Goal: Task Accomplishment & Management: Manage account settings

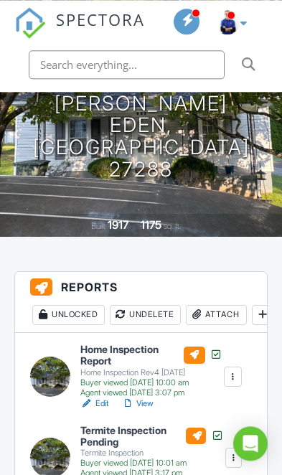
scroll to position [222, 0]
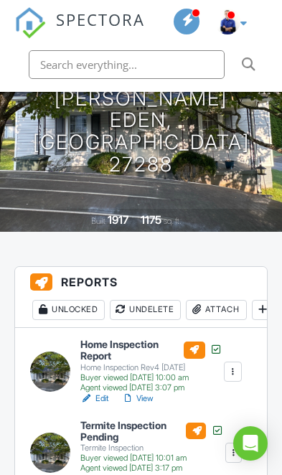
click at [228, 310] on div "Attach" at bounding box center [216, 310] width 61 height 20
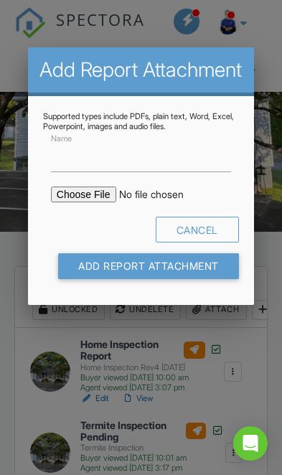
click at [76, 201] on input "file" at bounding box center [160, 194] width 219 height 16
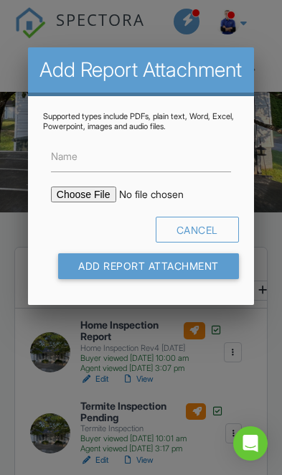
click at [85, 196] on input "file" at bounding box center [160, 194] width 219 height 16
type input "C:\fakepath\729 E Warren ave,Eden,Nc.pdf"
click at [87, 156] on input "Name" at bounding box center [141, 156] width 180 height 31
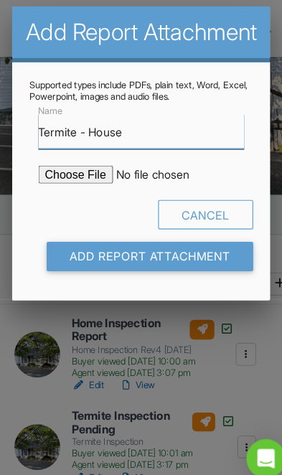
type input "Termite - House"
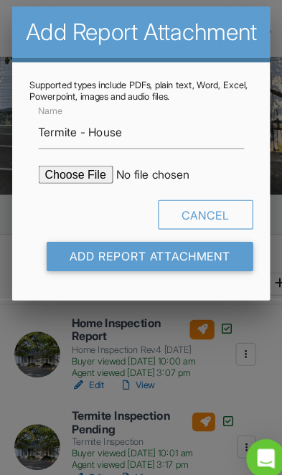
click at [81, 253] on input "Add Report Attachment" at bounding box center [148, 266] width 181 height 26
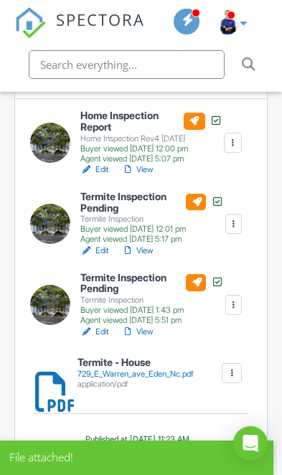
scroll to position [451, 0]
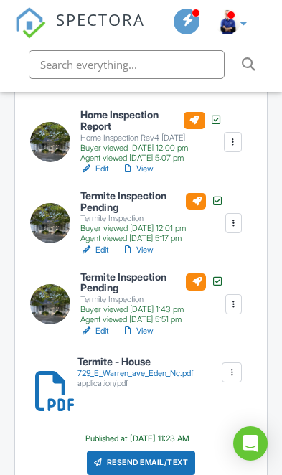
click at [97, 207] on h6 "Termite Inspection Pending" at bounding box center [151, 201] width 143 height 22
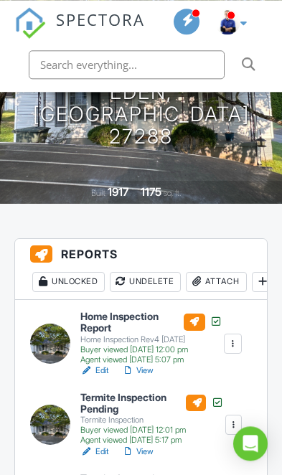
scroll to position [250, 0]
click at [225, 282] on div "Attach" at bounding box center [216, 282] width 61 height 20
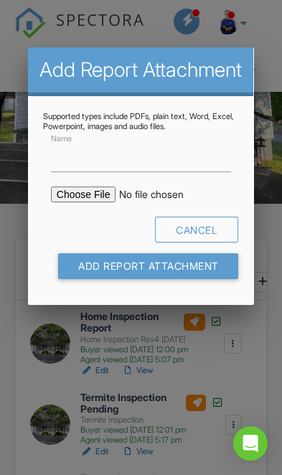
click at [79, 202] on input "file" at bounding box center [160, 194] width 219 height 16
type input "C:\fakepath\729 e Warren ave,Eden,Nc.pdf"
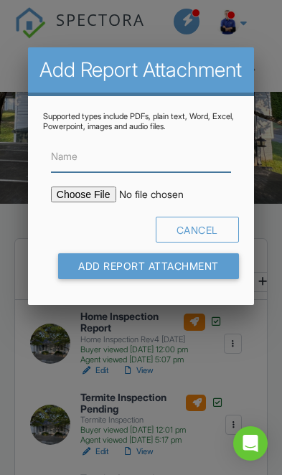
click at [94, 167] on input "Name" at bounding box center [141, 156] width 180 height 31
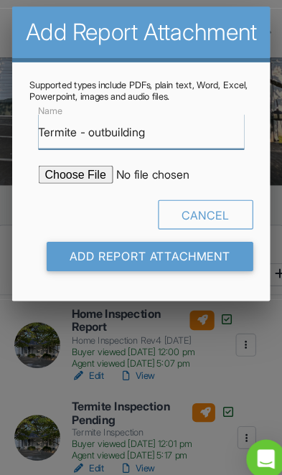
type input "Termite - outbuilding"
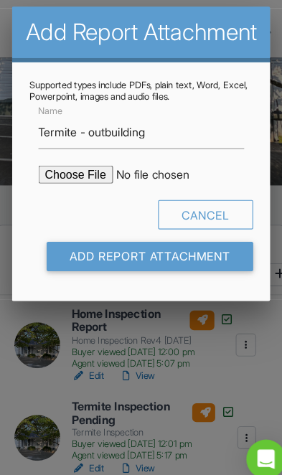
click at [82, 253] on input "Add Report Attachment" at bounding box center [148, 266] width 181 height 26
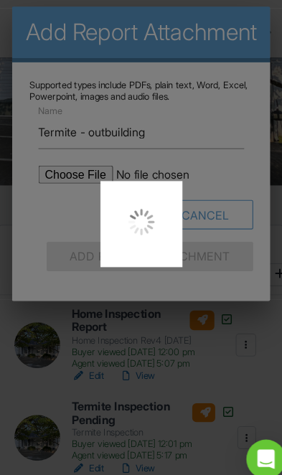
click at [171, 268] on div at bounding box center [141, 237] width 282 height 475
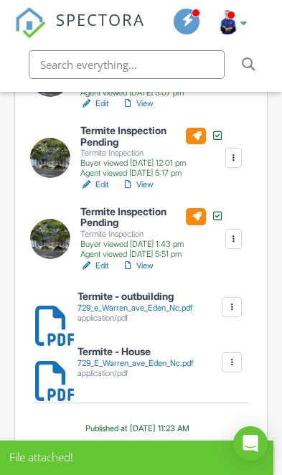
scroll to position [517, 0]
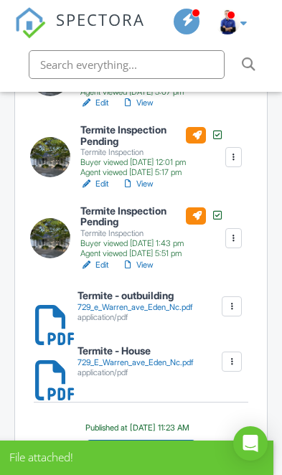
click at [48, 313] on div at bounding box center [41, 306] width 13 height 13
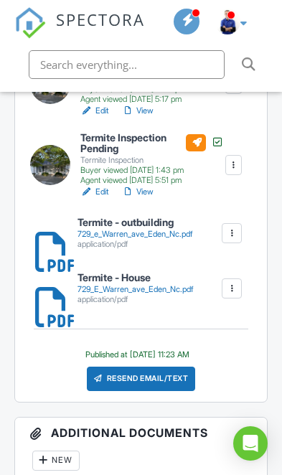
click at [48, 295] on div at bounding box center [41, 288] width 13 height 13
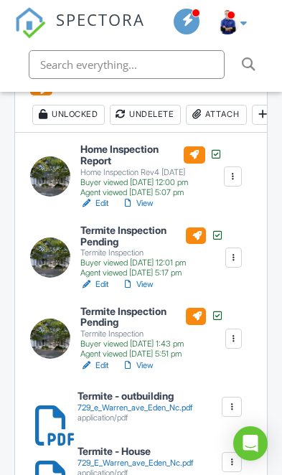
click at [234, 252] on div at bounding box center [233, 257] width 13 height 13
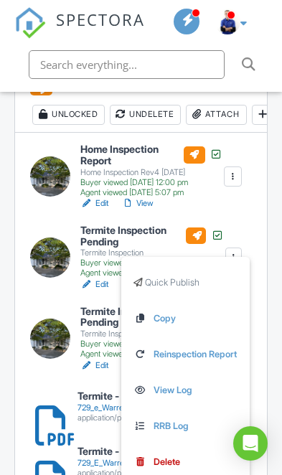
click at [156, 455] on div "Delete" at bounding box center [166, 462] width 27 height 16
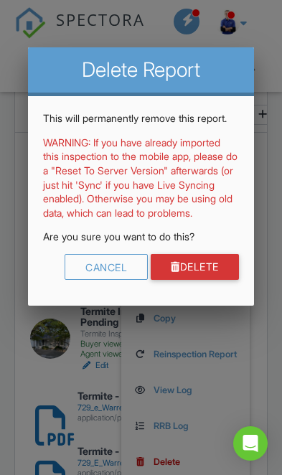
click at [221, 274] on link "Delete" at bounding box center [195, 267] width 88 height 26
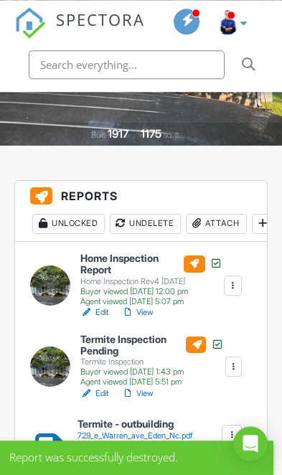
scroll to position [308, 0]
click at [240, 361] on div at bounding box center [233, 366] width 17 height 20
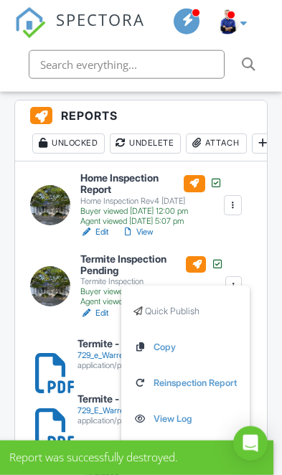
scroll to position [388, 0]
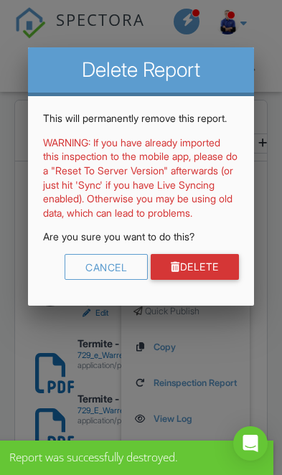
click at [220, 280] on link "Delete" at bounding box center [195, 267] width 88 height 26
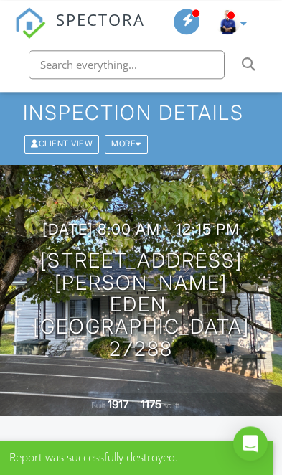
scroll to position [37, 0]
